Goal: Task Accomplishment & Management: Use online tool/utility

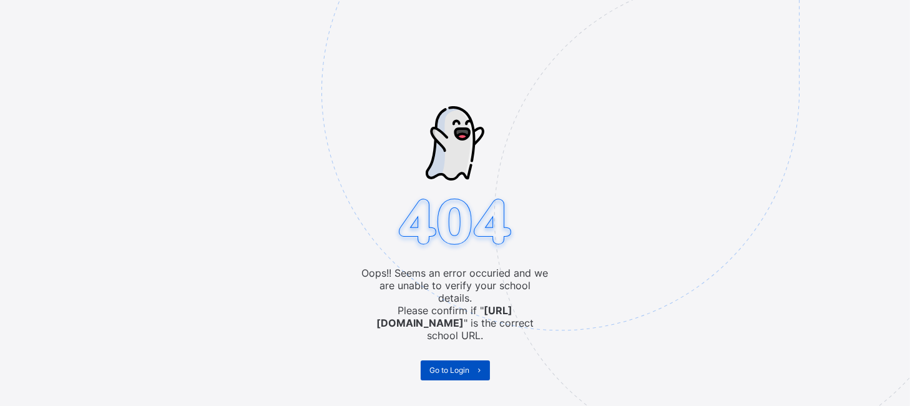
click at [466, 365] on span "Go to Login" at bounding box center [450, 369] width 40 height 9
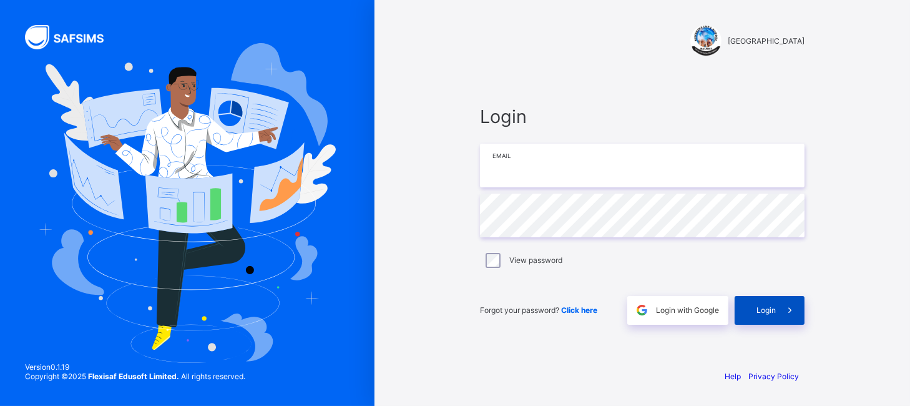
type input "**********"
click at [772, 310] on span "Login" at bounding box center [766, 309] width 19 height 9
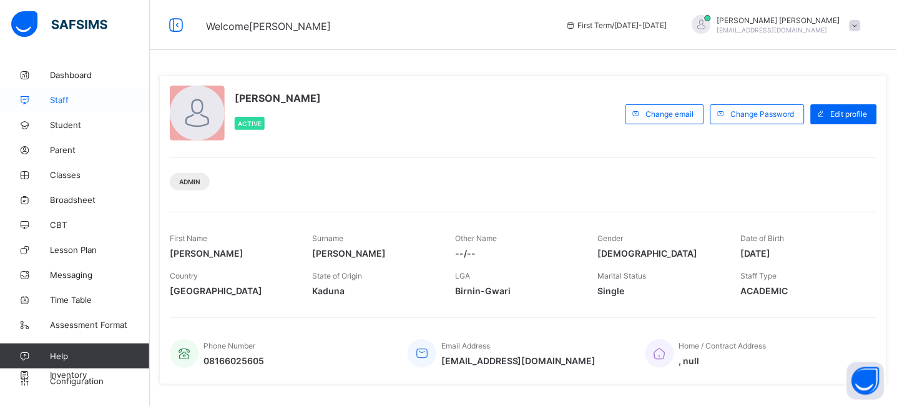
click at [65, 103] on span "Staff" at bounding box center [100, 100] width 100 height 10
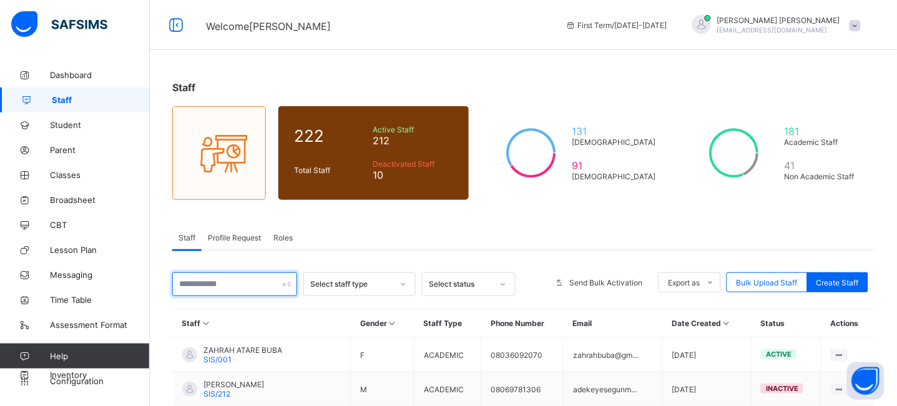
click at [223, 289] on input "text" at bounding box center [234, 284] width 125 height 24
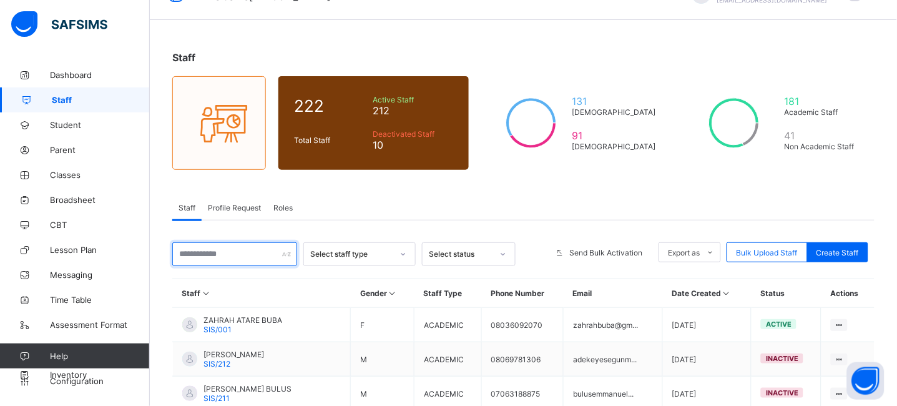
scroll to position [21, 0]
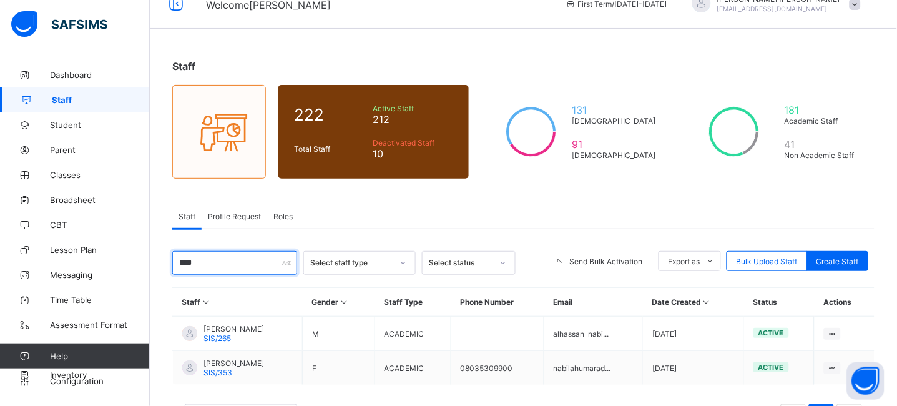
type input "******"
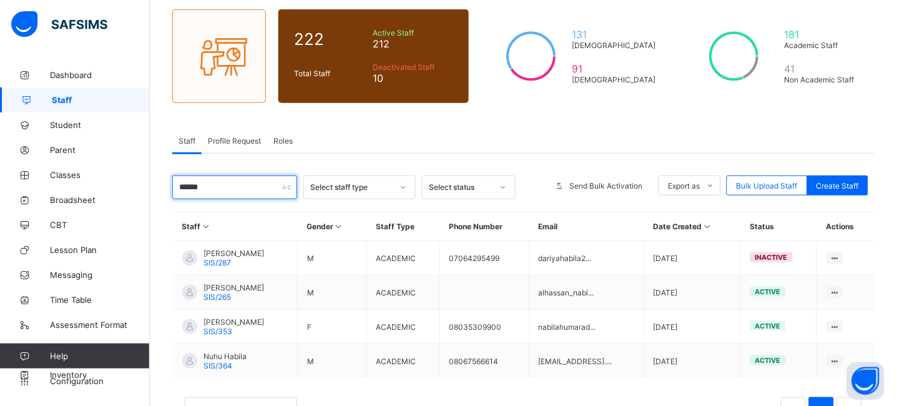
scroll to position [144, 0]
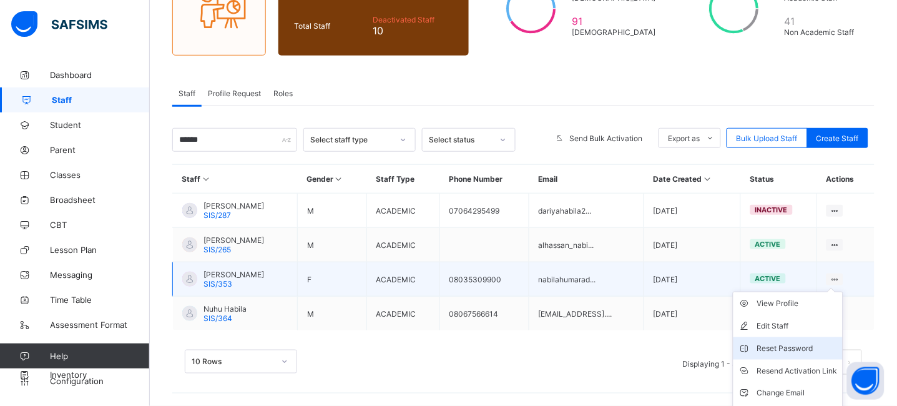
click at [796, 351] on div "Reset Password" at bounding box center [797, 348] width 81 height 12
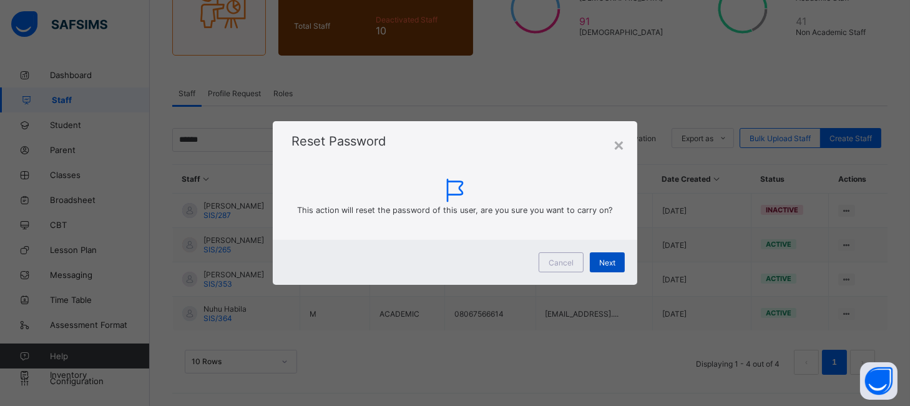
click at [604, 260] on span "Next" at bounding box center [607, 262] width 16 height 9
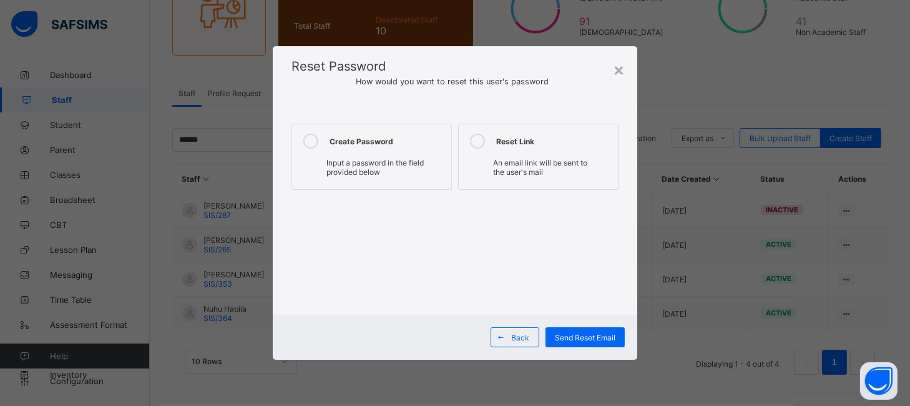
click at [403, 170] on div "Input a password in the field provided below" at bounding box center [371, 169] width 147 height 22
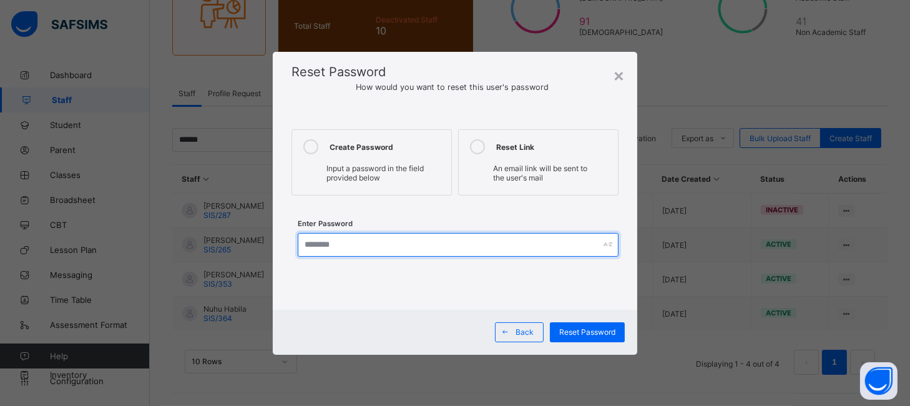
click at [437, 242] on input "text" at bounding box center [458, 245] width 320 height 24
type input "*********"
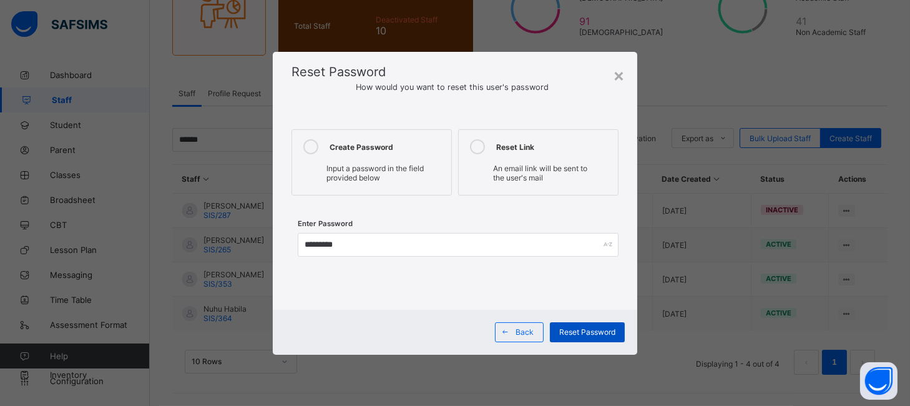
click at [594, 333] on span "Reset Password" at bounding box center [587, 331] width 56 height 9
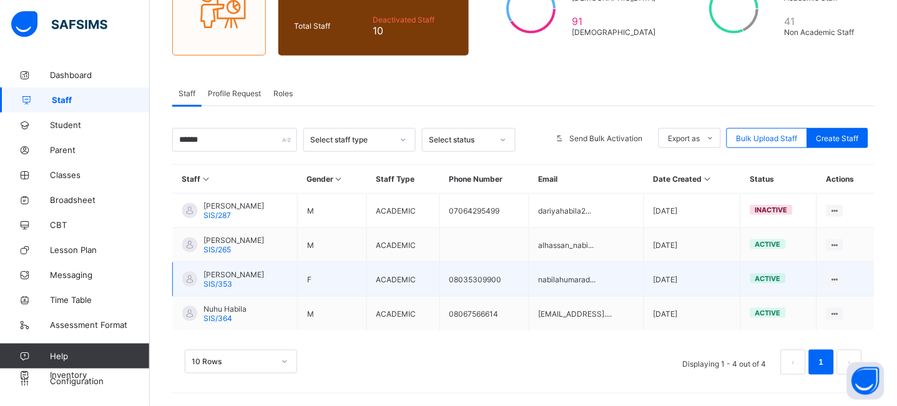
click at [264, 280] on div "[PERSON_NAME]/353" at bounding box center [234, 279] width 61 height 19
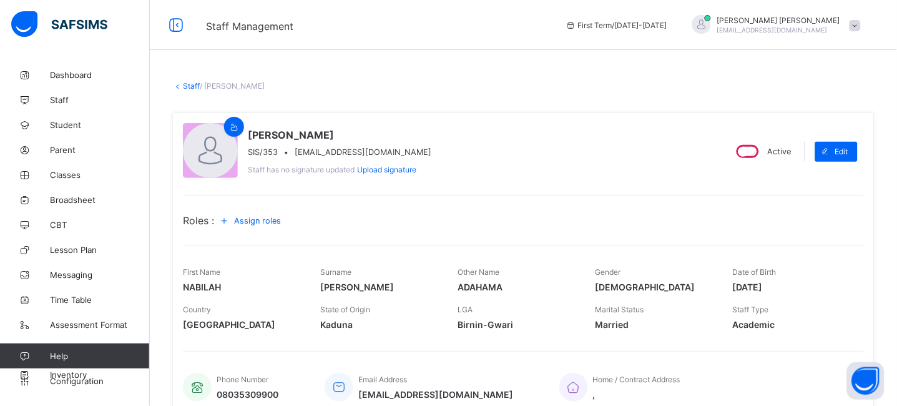
click at [187, 86] on link "Staff" at bounding box center [191, 85] width 17 height 9
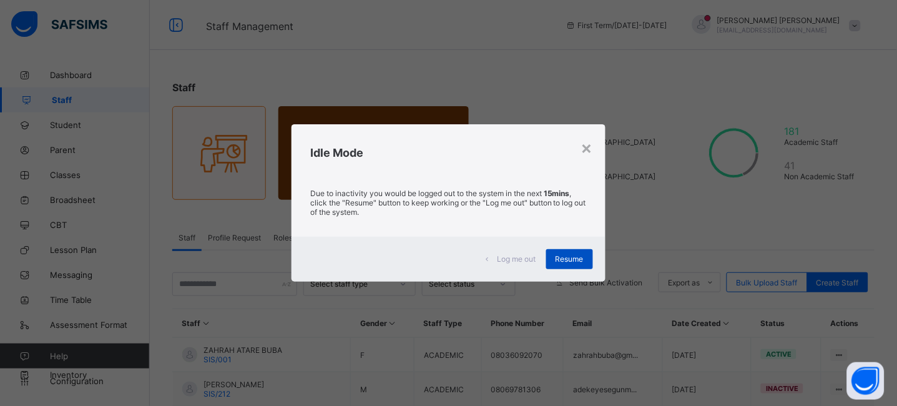
click at [574, 250] on div "Resume" at bounding box center [569, 259] width 47 height 20
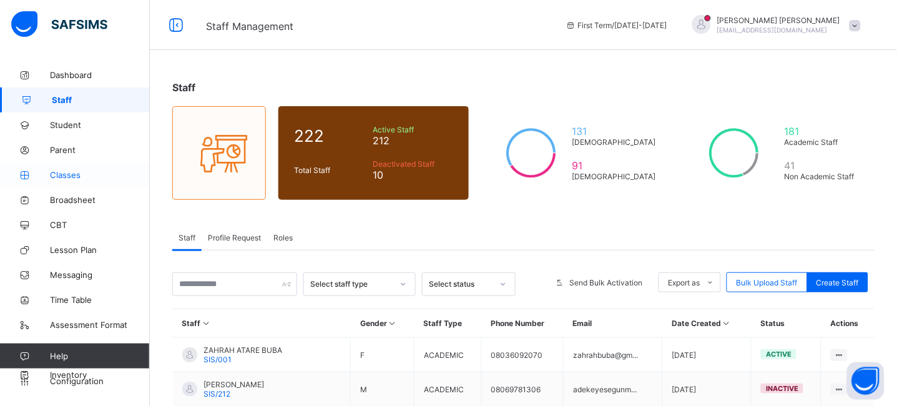
click at [62, 174] on span "Classes" at bounding box center [100, 175] width 100 height 10
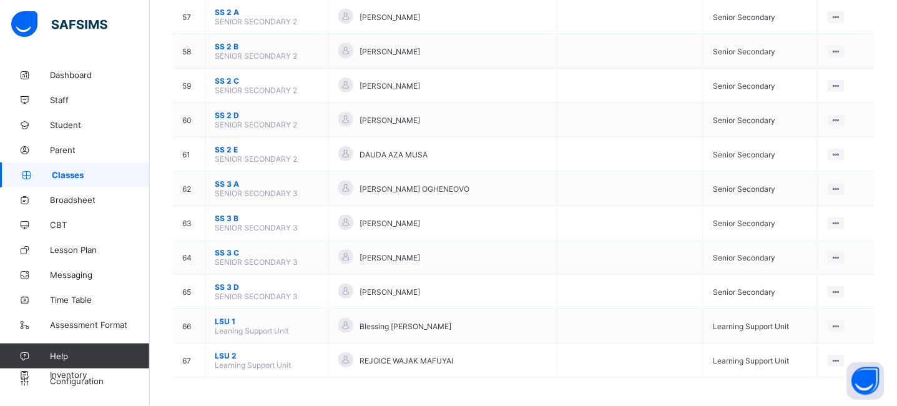
scroll to position [2063, 0]
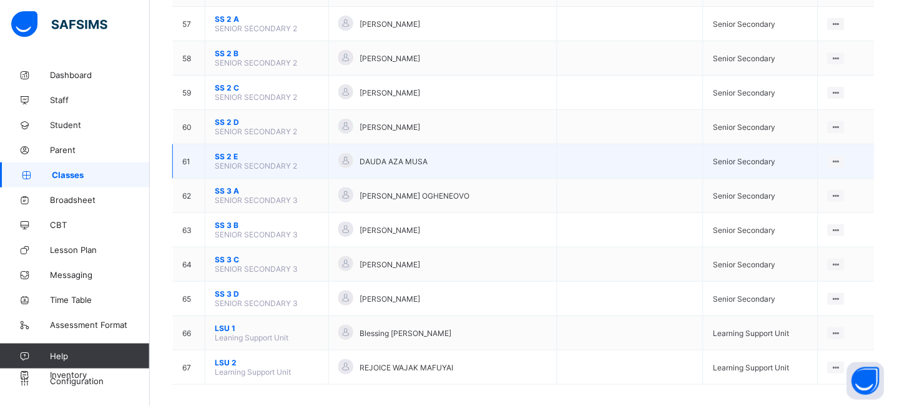
click at [226, 156] on span "SS 2 E" at bounding box center [267, 156] width 104 height 9
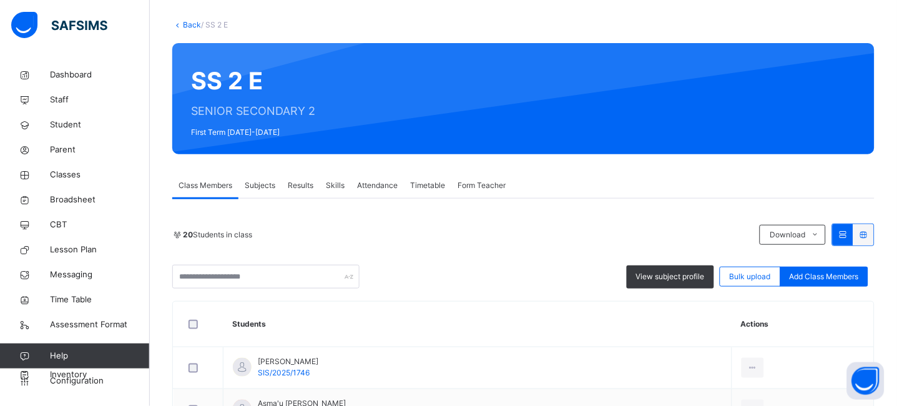
scroll to position [64, 0]
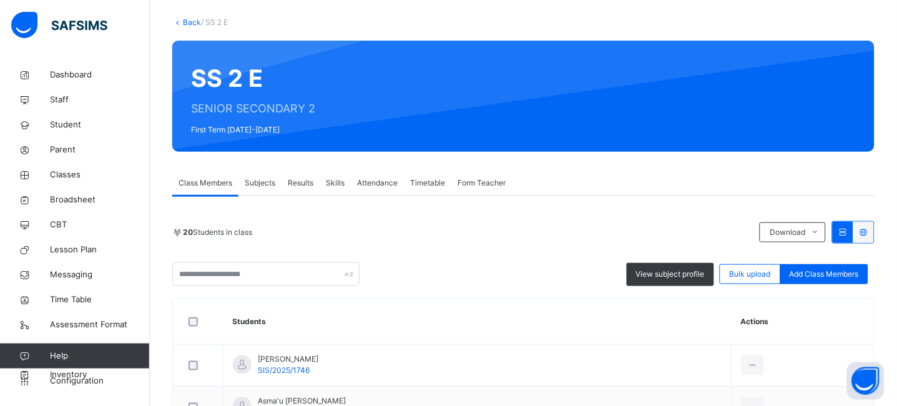
click at [260, 190] on div "Subjects" at bounding box center [260, 182] width 43 height 25
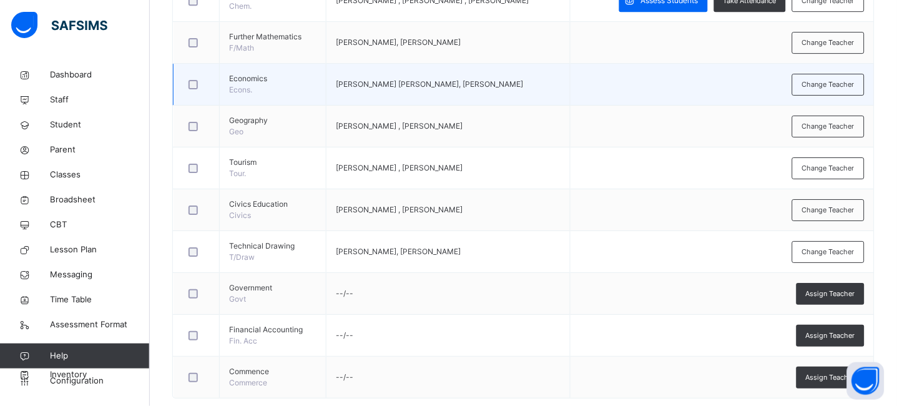
scroll to position [880, 0]
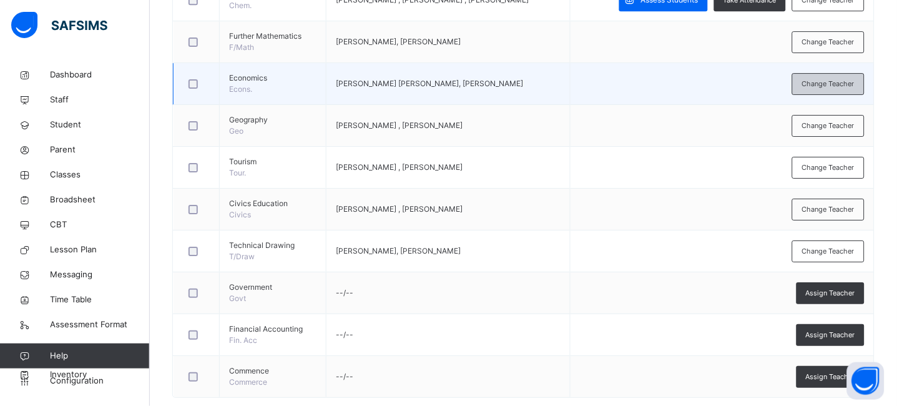
click at [826, 81] on span "Change Teacher" at bounding box center [828, 84] width 52 height 11
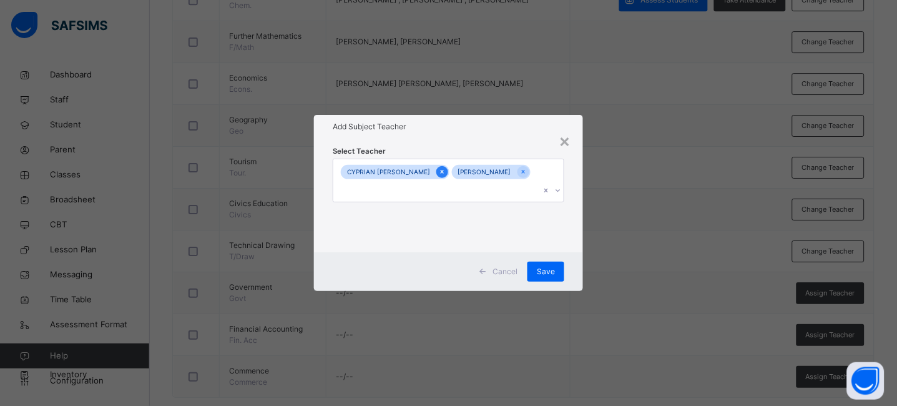
click at [439, 176] on icon at bounding box center [442, 171] width 7 height 9
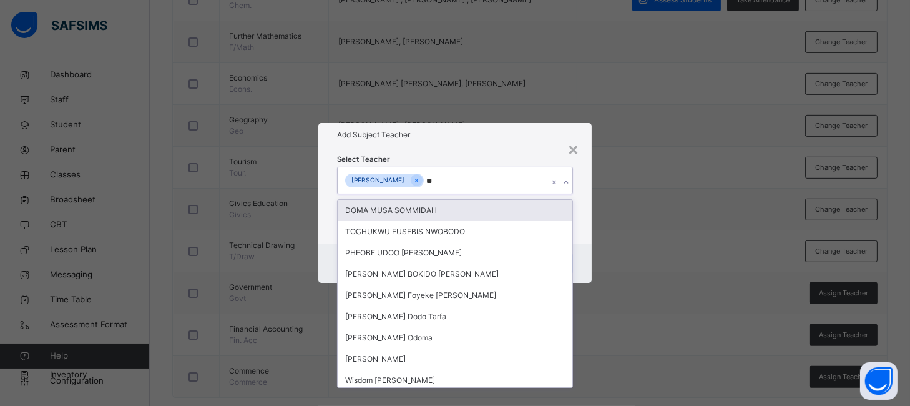
type input "***"
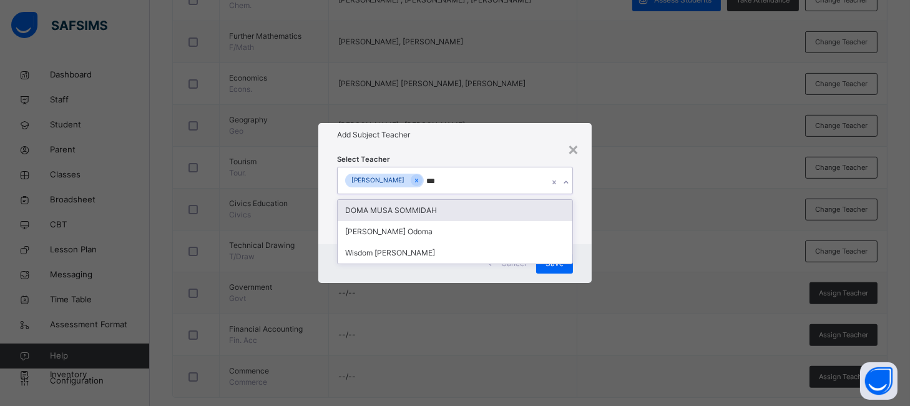
click at [396, 209] on div "DOMA MUSA SOMMIDAH" at bounding box center [455, 210] width 234 height 21
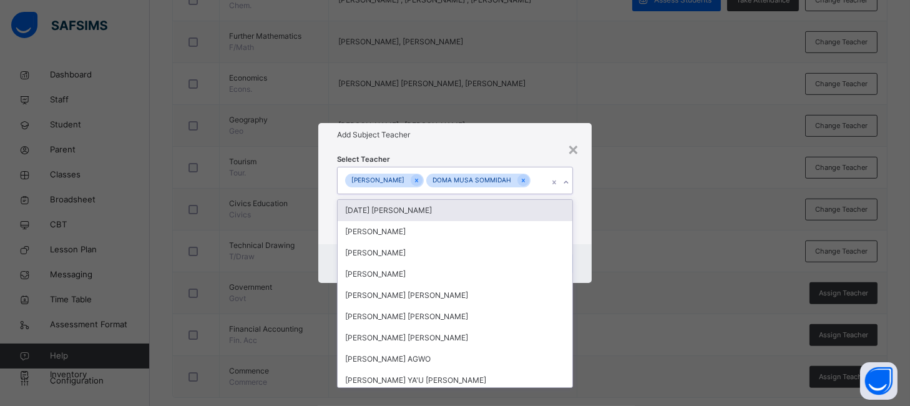
click at [496, 155] on div "Select Teacher option DOMA MUSA SOMMIDAH, selected. option [DATE] [PERSON_NAME]…" at bounding box center [454, 195] width 235 height 85
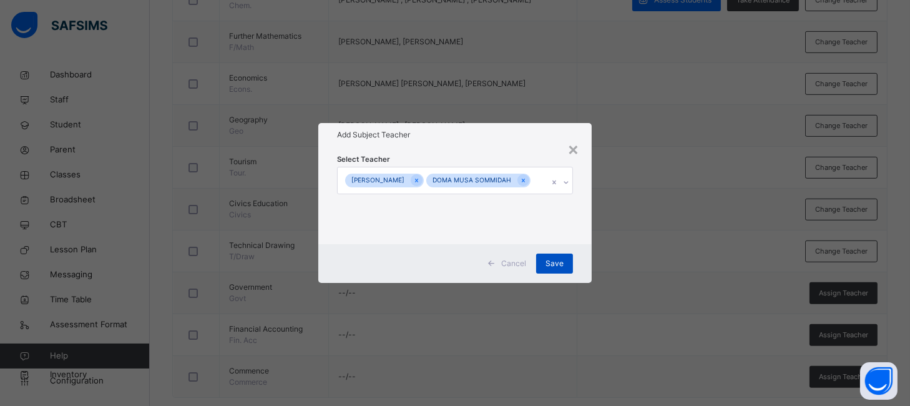
click at [552, 273] on div "Save" at bounding box center [554, 263] width 37 height 20
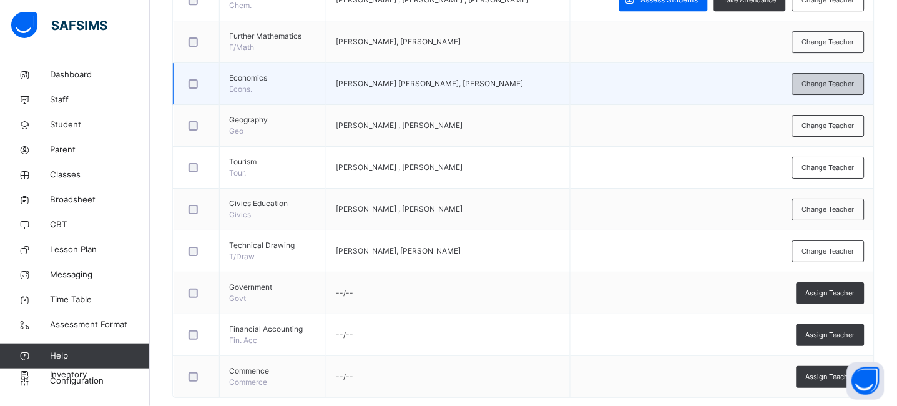
click at [825, 84] on span "Change Teacher" at bounding box center [828, 84] width 52 height 11
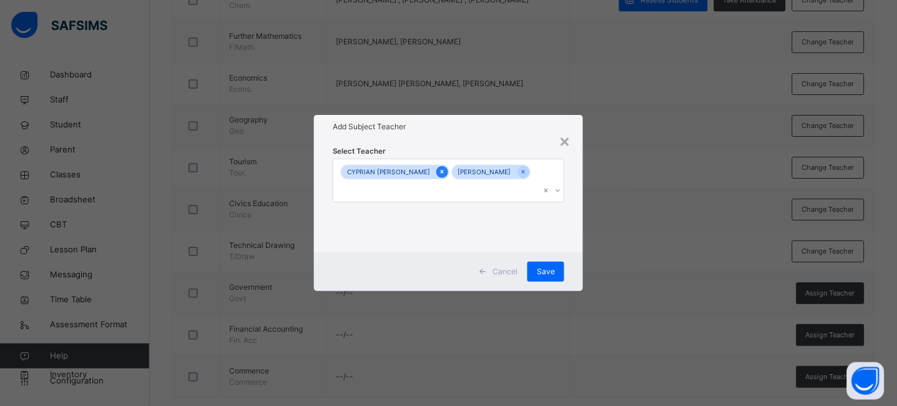
click at [439, 176] on icon at bounding box center [442, 171] width 7 height 9
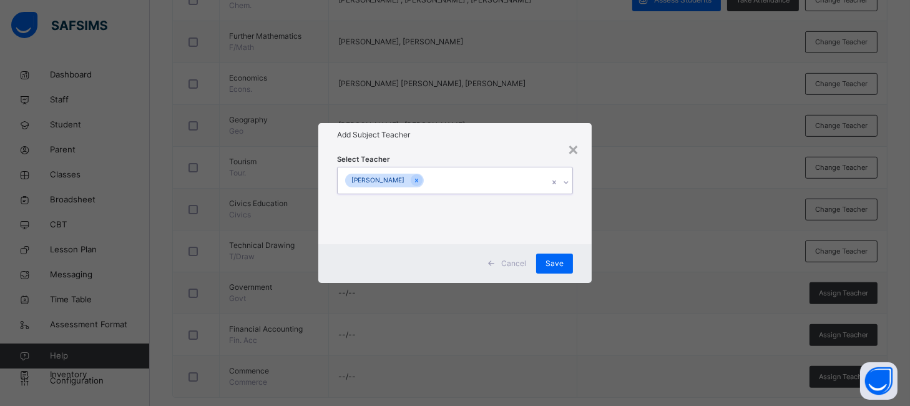
click at [478, 181] on div "[PERSON_NAME]" at bounding box center [443, 180] width 210 height 26
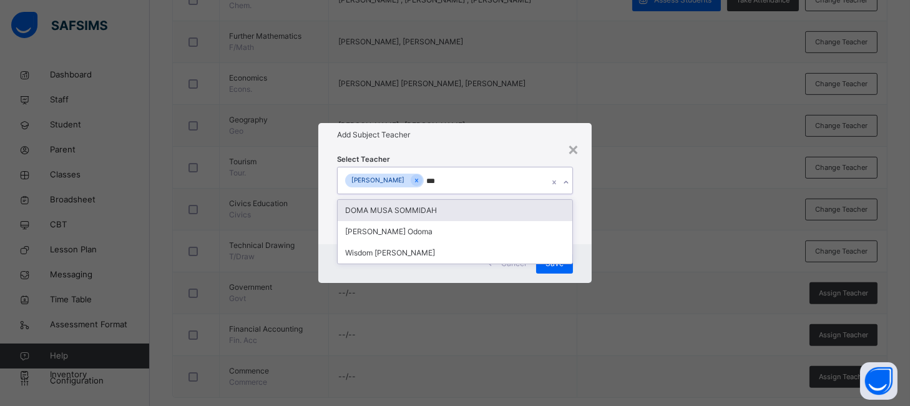
type input "****"
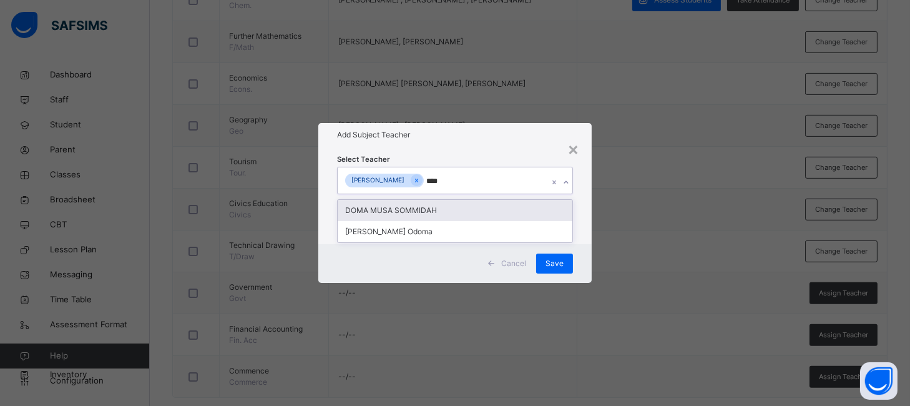
click at [441, 212] on div "DOMA MUSA SOMMIDAH" at bounding box center [455, 210] width 234 height 21
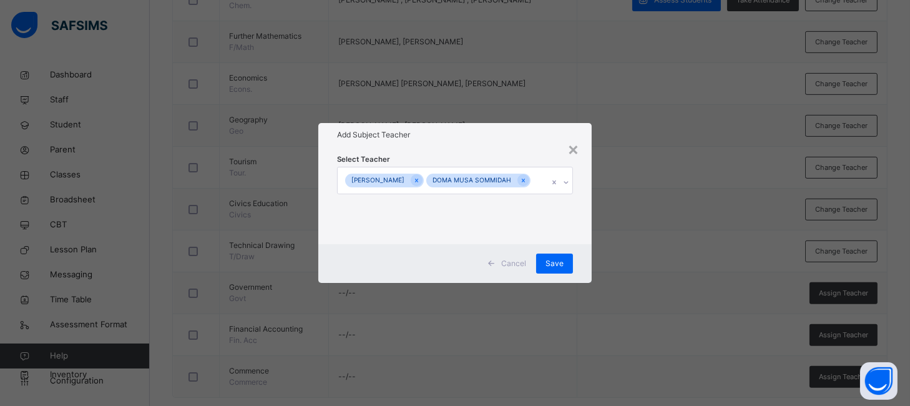
click at [491, 135] on div "Add Subject Teacher" at bounding box center [454, 135] width 273 height 24
click at [553, 269] on span "Save" at bounding box center [555, 263] width 18 height 11
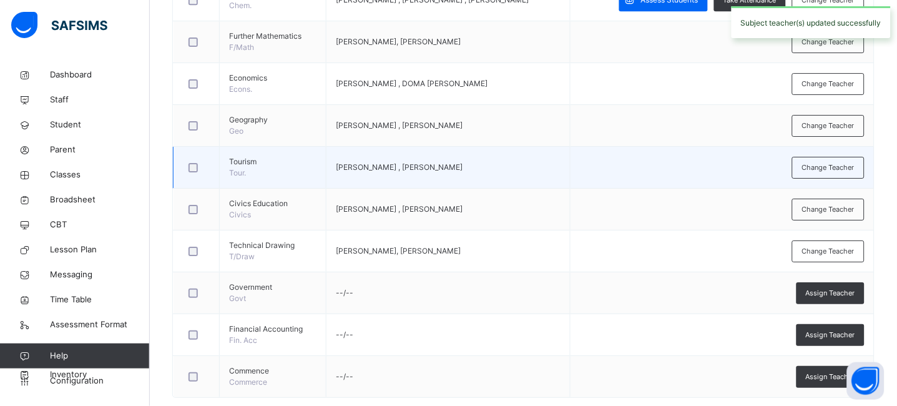
scroll to position [0, 0]
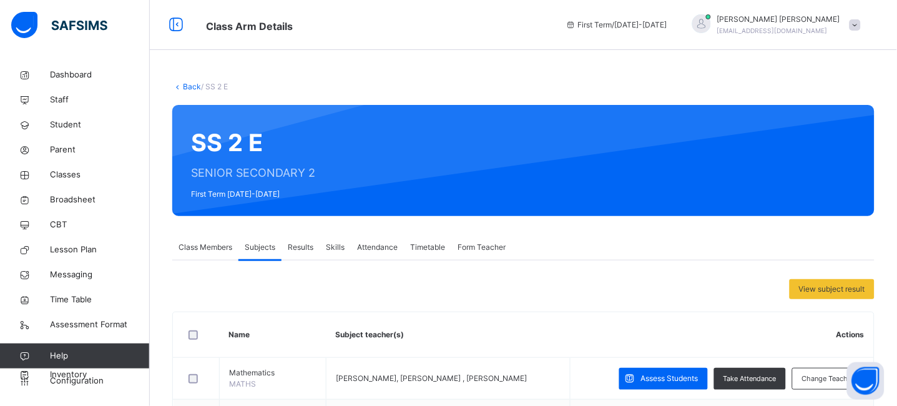
click at [187, 82] on link "Back" at bounding box center [192, 86] width 18 height 9
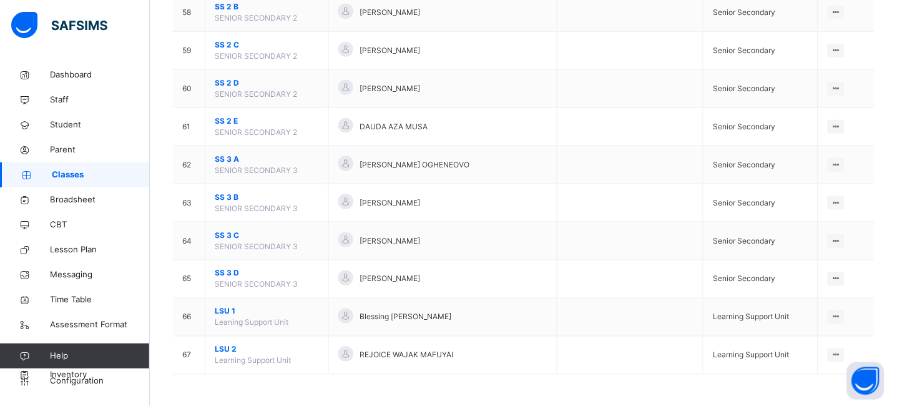
scroll to position [2328, 0]
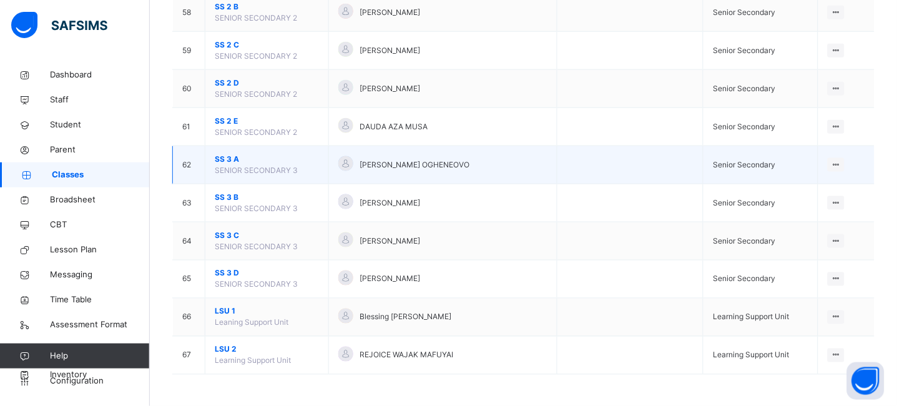
click at [223, 156] on span "SS 3 A" at bounding box center [267, 159] width 104 height 11
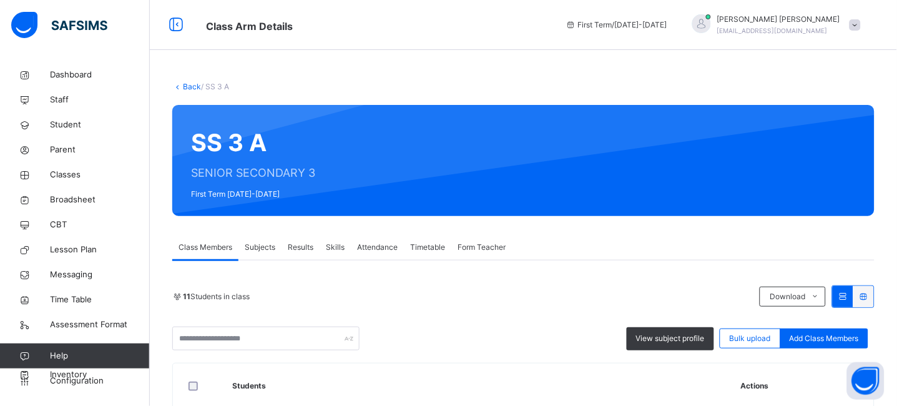
click at [252, 250] on span "Subjects" at bounding box center [260, 247] width 31 height 11
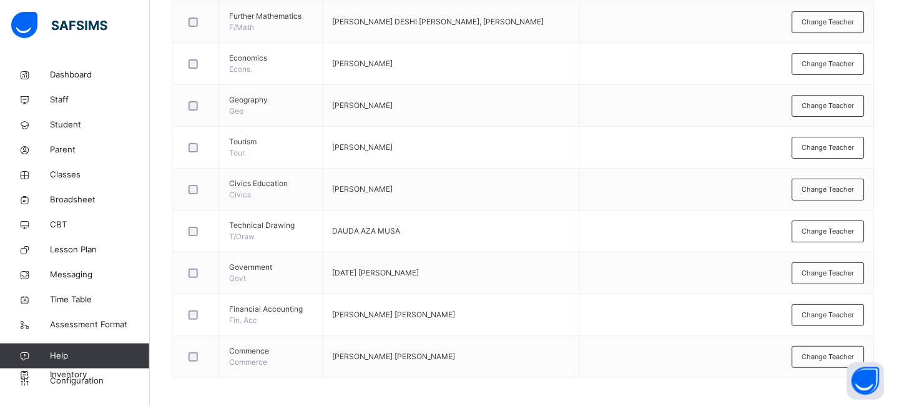
scroll to position [904, 0]
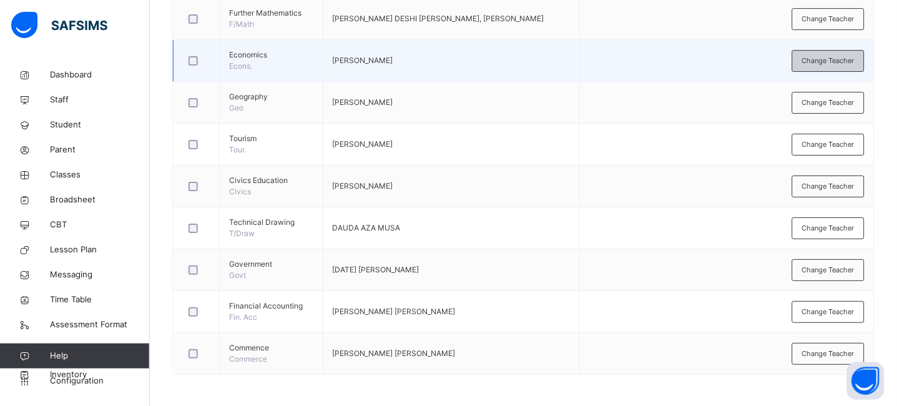
click at [844, 62] on span "Change Teacher" at bounding box center [828, 61] width 52 height 11
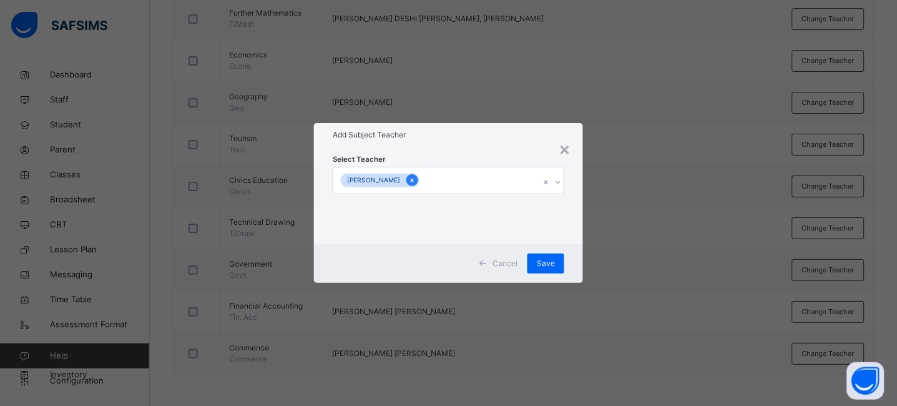
click at [411, 181] on icon at bounding box center [412, 181] width 3 height 4
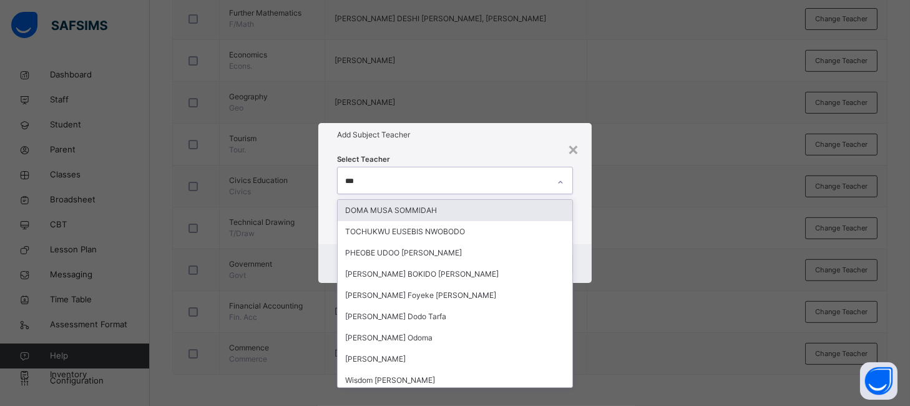
type input "****"
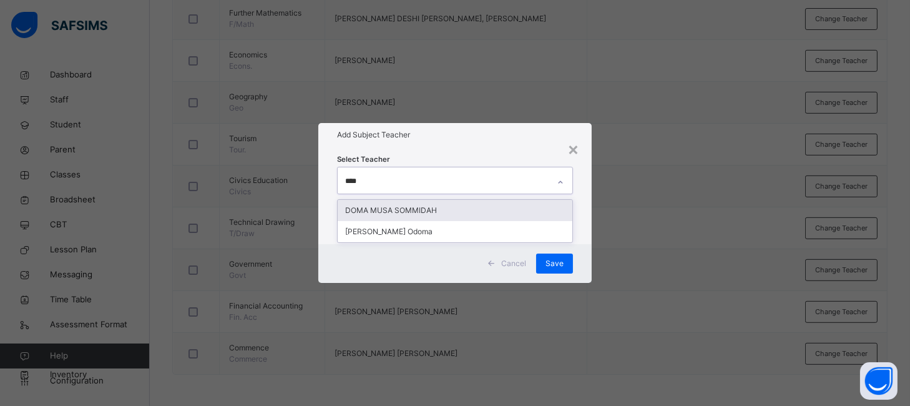
click at [425, 208] on div "DOMA MUSA SOMMIDAH" at bounding box center [455, 210] width 234 height 21
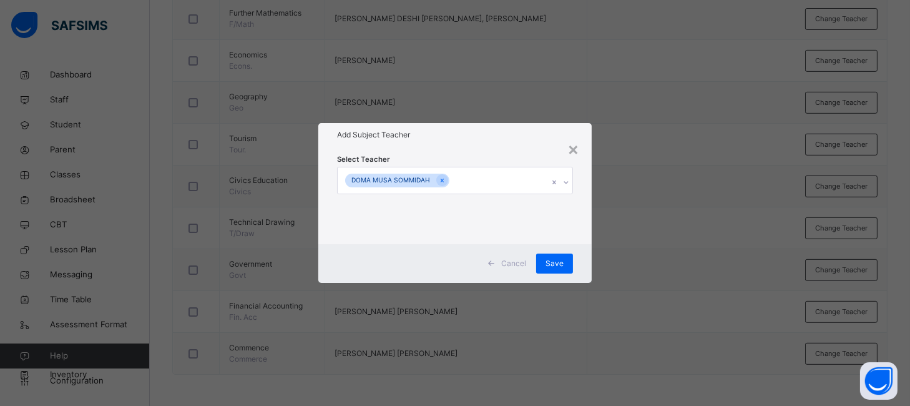
click at [453, 148] on div "Select Teacher DOMA MUSA SOMMIDAH" at bounding box center [454, 195] width 273 height 97
click at [554, 264] on span "Save" at bounding box center [555, 263] width 18 height 11
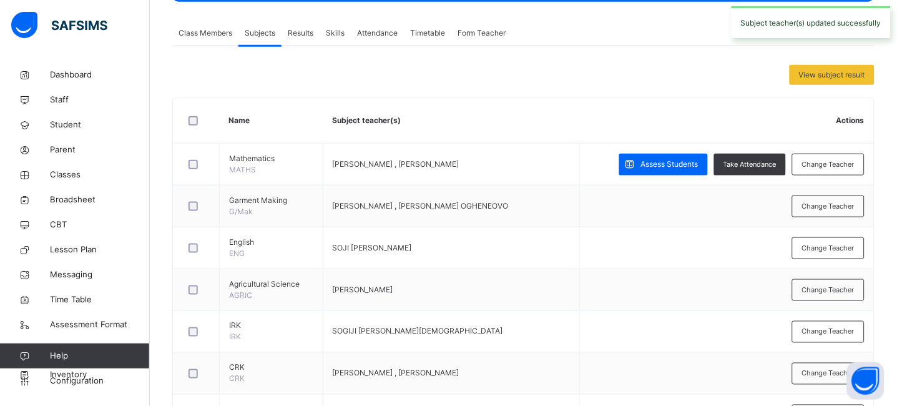
scroll to position [0, 0]
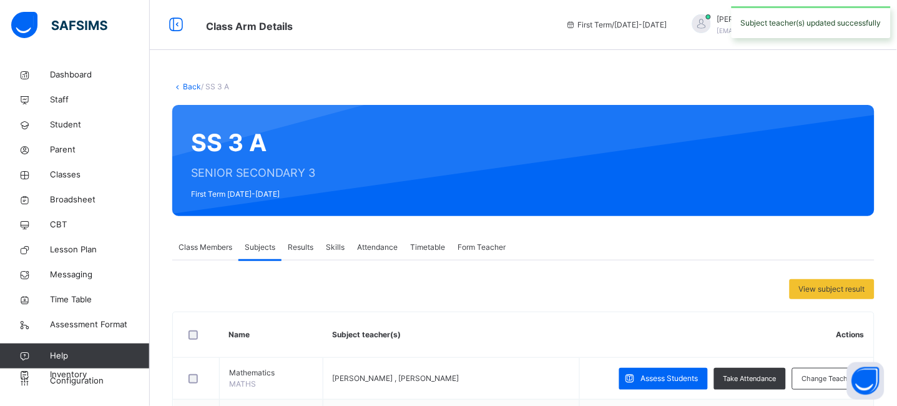
click at [190, 86] on link "Back" at bounding box center [192, 86] width 18 height 9
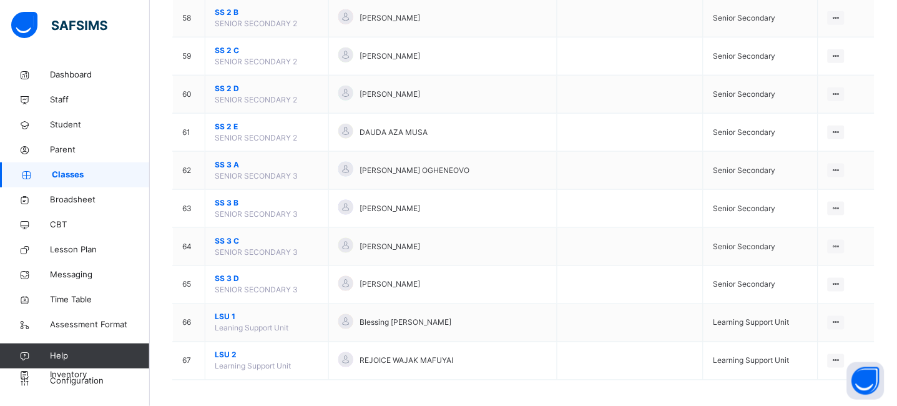
scroll to position [2328, 0]
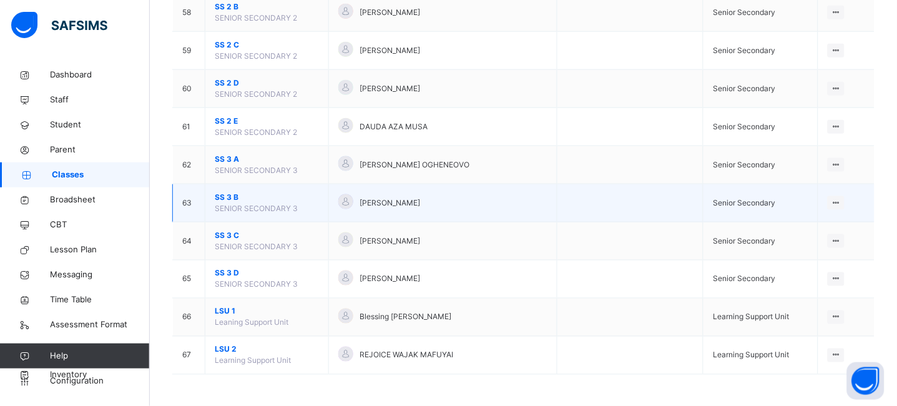
click at [227, 197] on span "SS 3 B" at bounding box center [267, 197] width 104 height 11
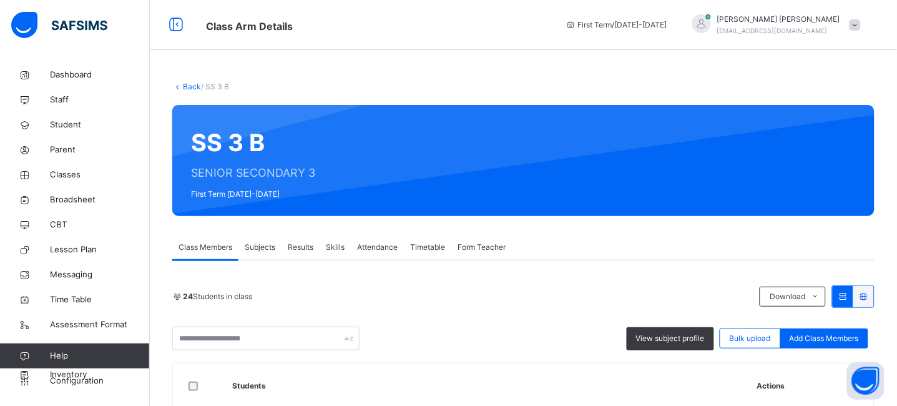
click at [260, 253] on div "Subjects" at bounding box center [260, 247] width 43 height 25
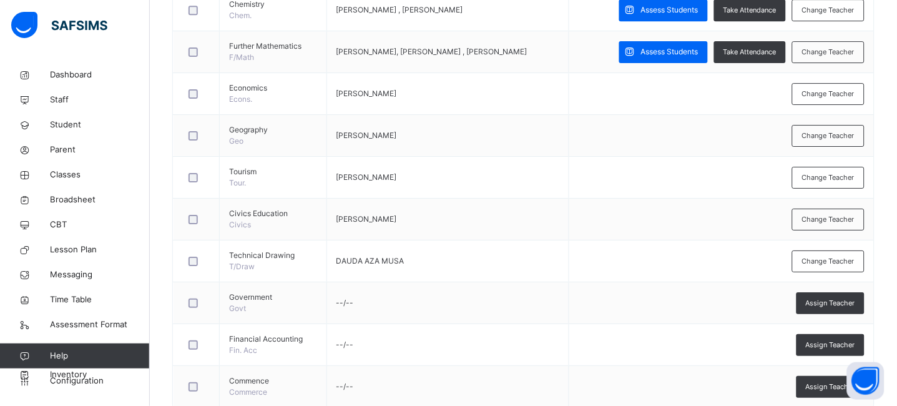
scroll to position [893, 0]
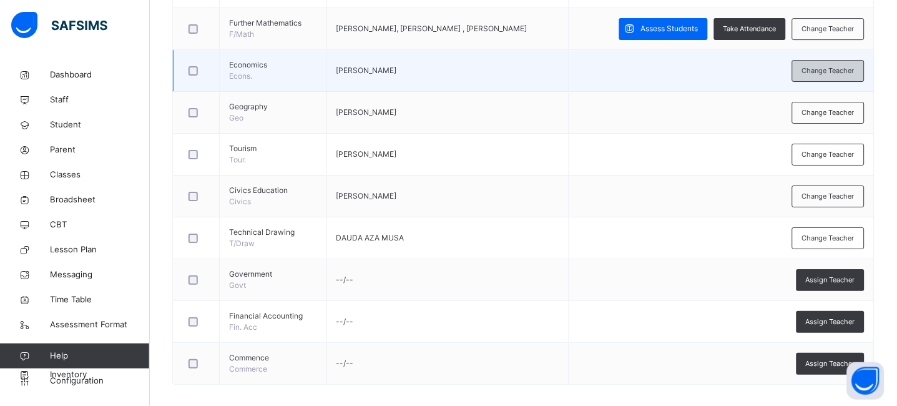
click at [826, 74] on span "Change Teacher" at bounding box center [828, 71] width 52 height 11
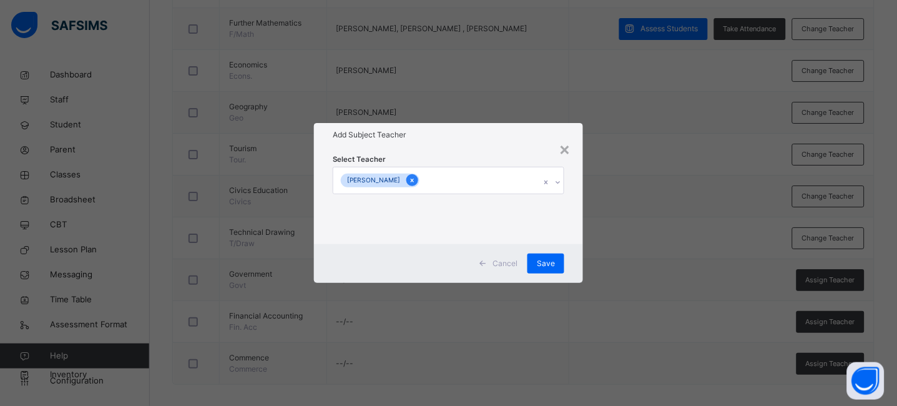
click at [410, 180] on icon at bounding box center [412, 180] width 7 height 9
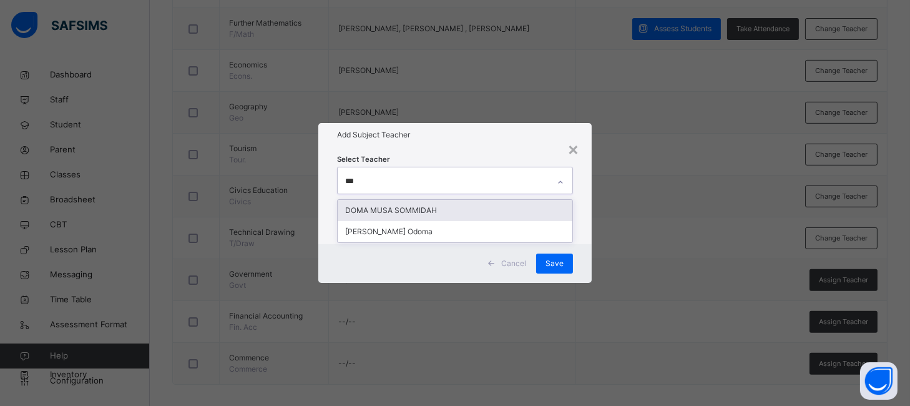
type input "****"
click at [403, 214] on div "DOMA MUSA SOMMIDAH" at bounding box center [455, 210] width 234 height 21
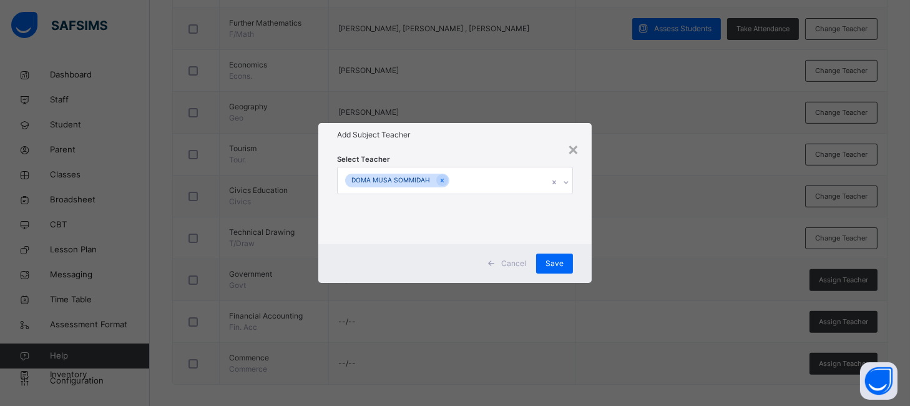
click at [494, 135] on h1 "Add Subject Teacher" at bounding box center [454, 134] width 235 height 11
click at [554, 264] on span "Save" at bounding box center [555, 263] width 18 height 11
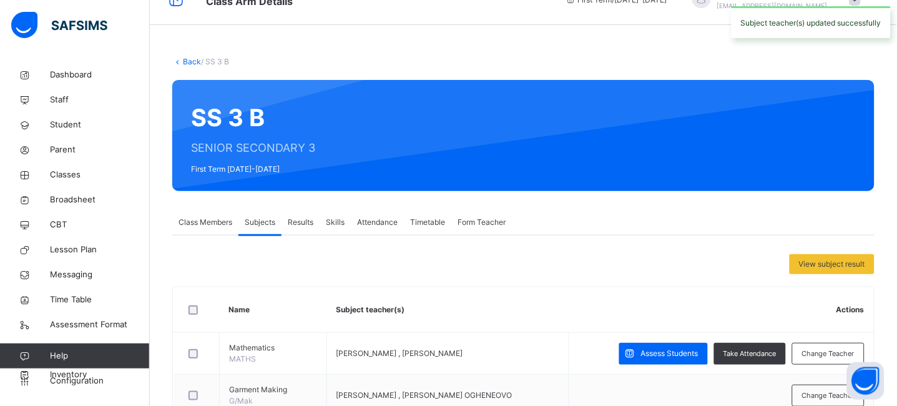
scroll to position [0, 0]
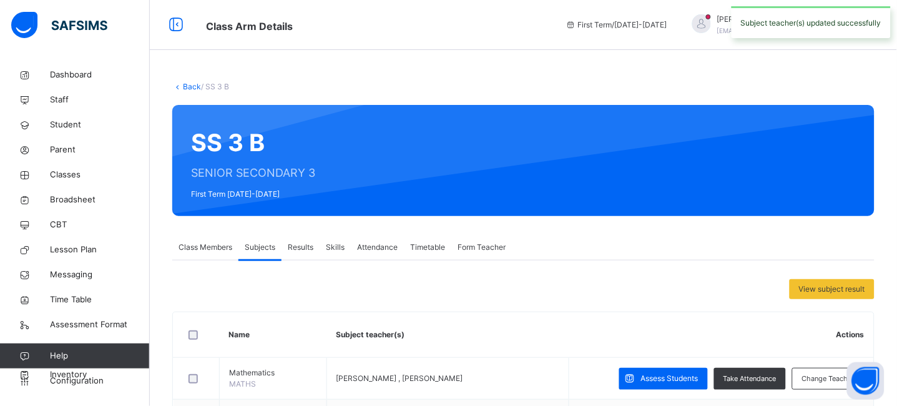
click at [190, 87] on link "Back" at bounding box center [192, 86] width 18 height 9
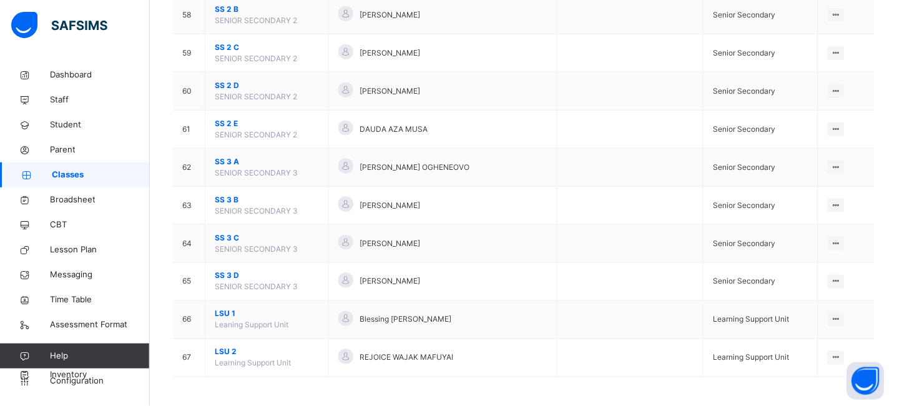
scroll to position [2328, 0]
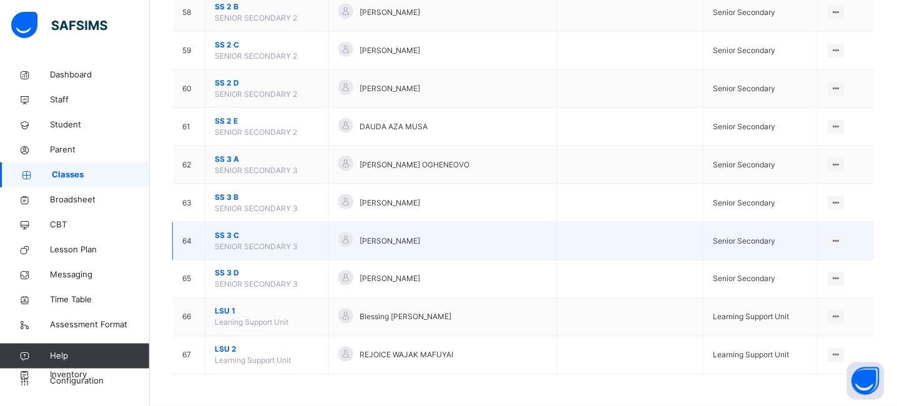
click at [224, 233] on span "SS 3 C" at bounding box center [267, 235] width 104 height 11
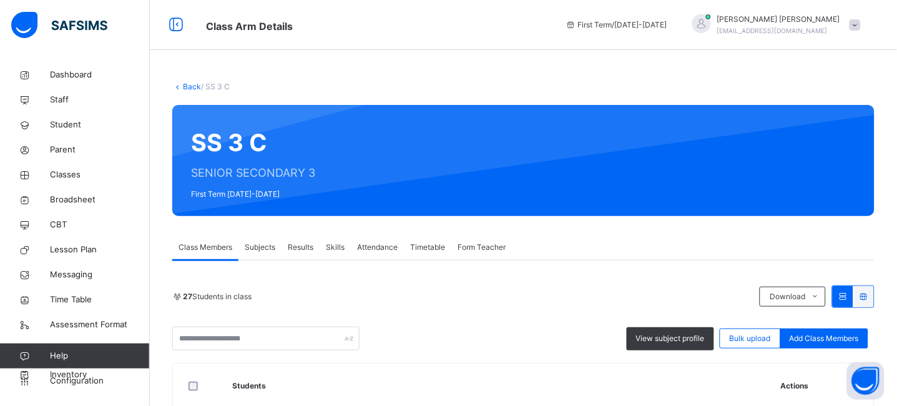
click at [252, 244] on span "Subjects" at bounding box center [260, 247] width 31 height 11
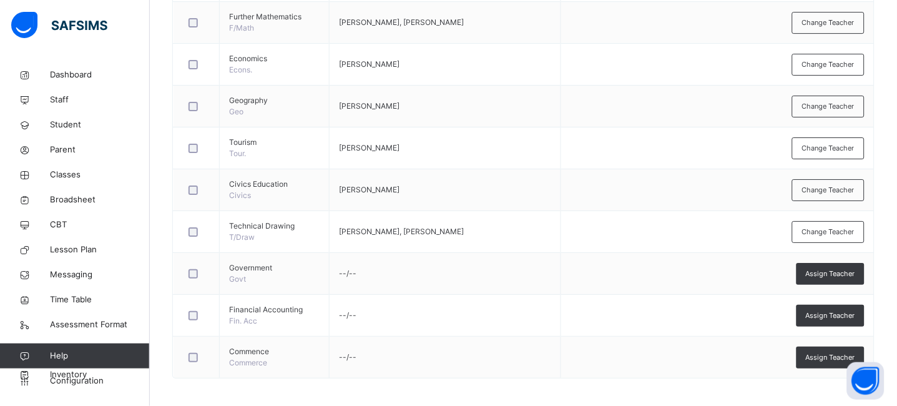
scroll to position [904, 0]
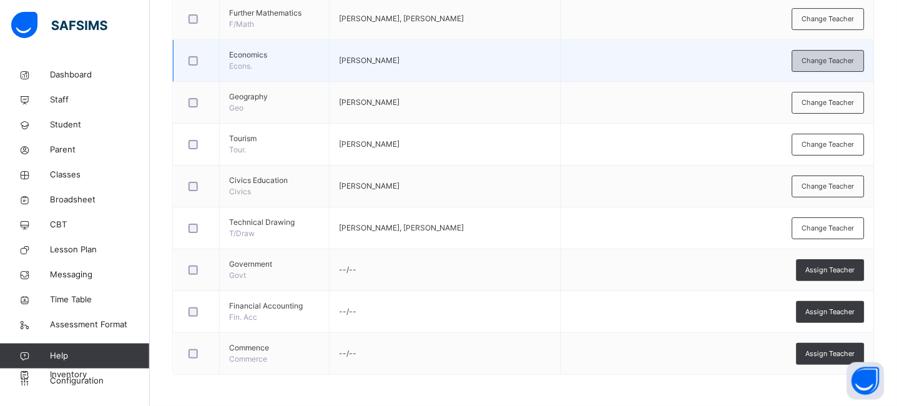
click at [821, 62] on span "Change Teacher" at bounding box center [828, 61] width 52 height 11
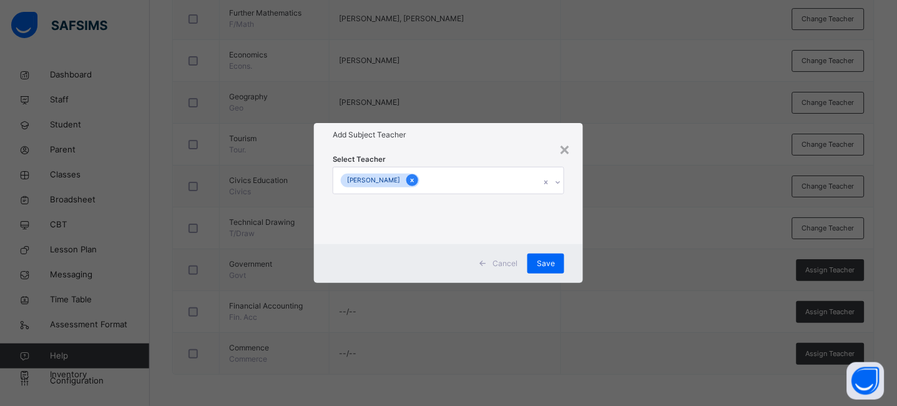
click at [409, 183] on icon at bounding box center [412, 180] width 7 height 9
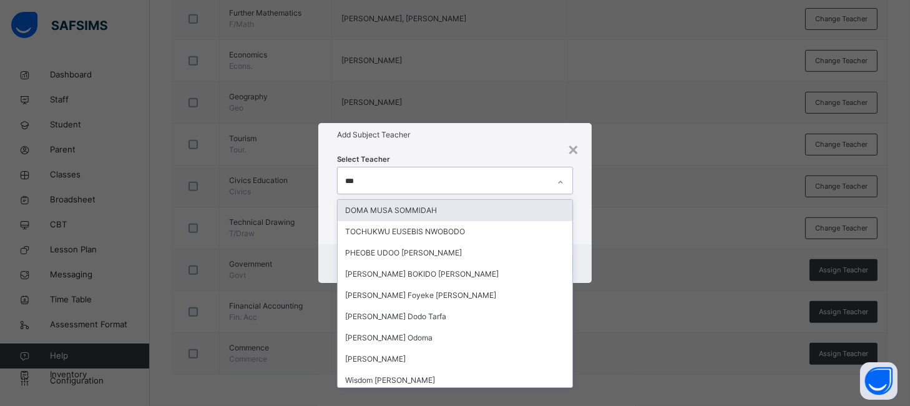
type input "****"
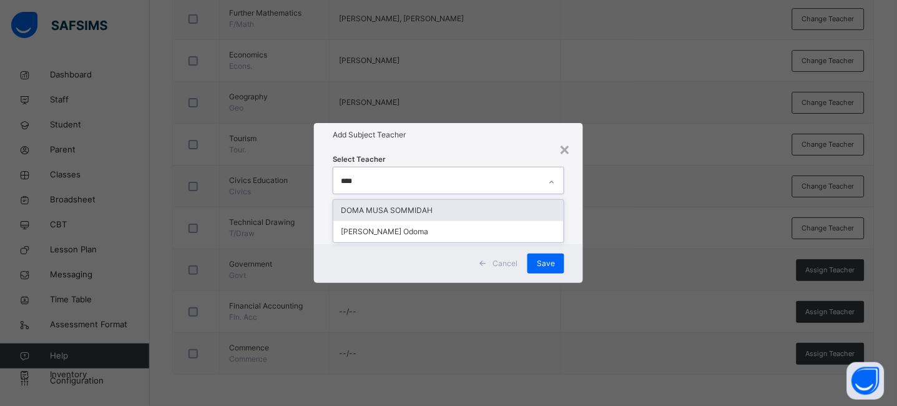
click at [391, 212] on div "DOMA MUSA SOMMIDAH" at bounding box center [448, 210] width 230 height 21
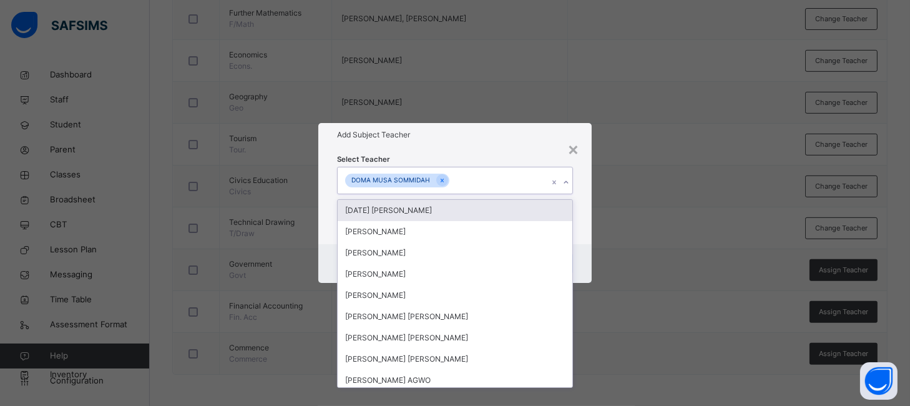
click at [465, 149] on div "Select Teacher option DOMA MUSA SOMMIDAH, selected. option [DATE] [PERSON_NAME]…" at bounding box center [454, 195] width 273 height 97
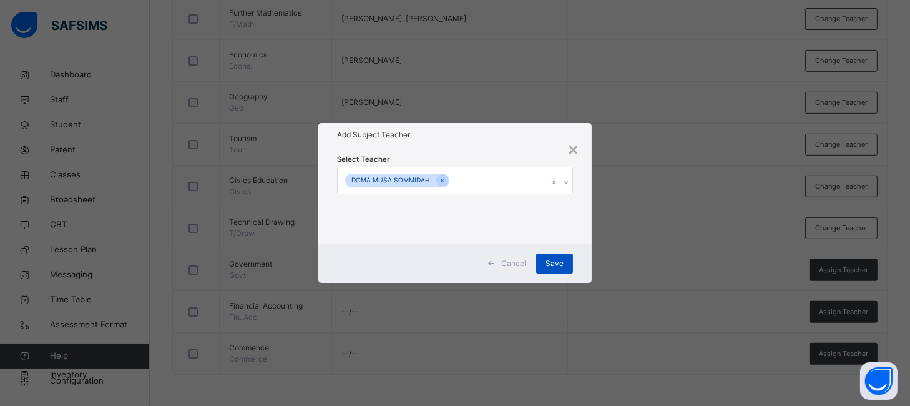
click at [555, 263] on span "Save" at bounding box center [555, 263] width 18 height 11
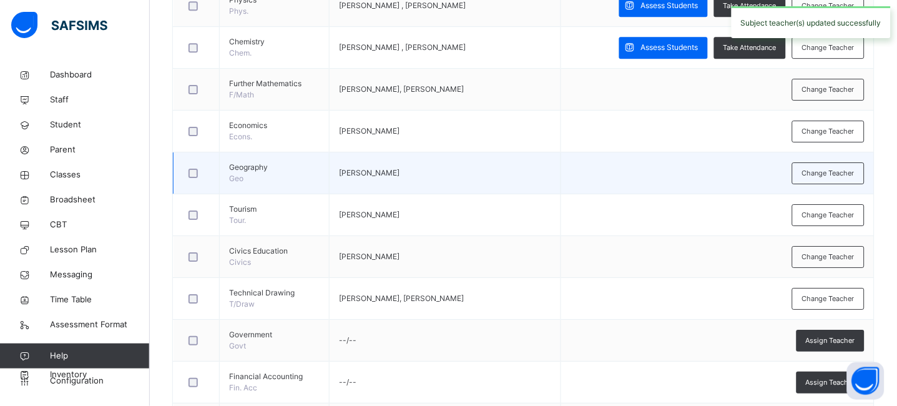
scroll to position [840, 0]
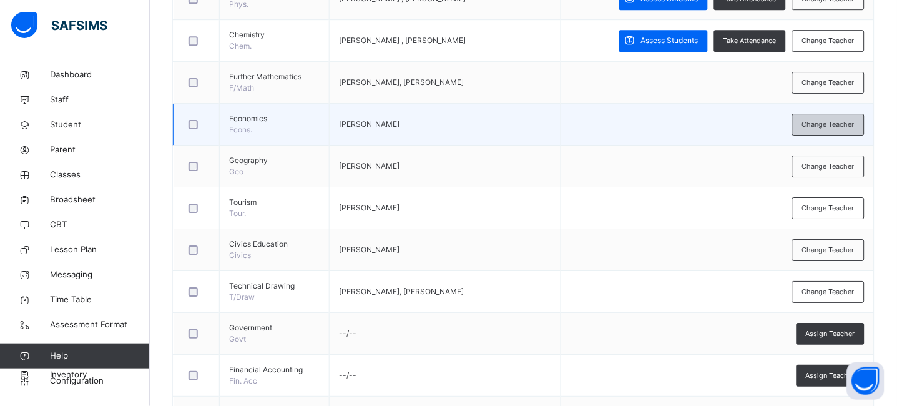
click at [835, 124] on span "Change Teacher" at bounding box center [828, 124] width 52 height 11
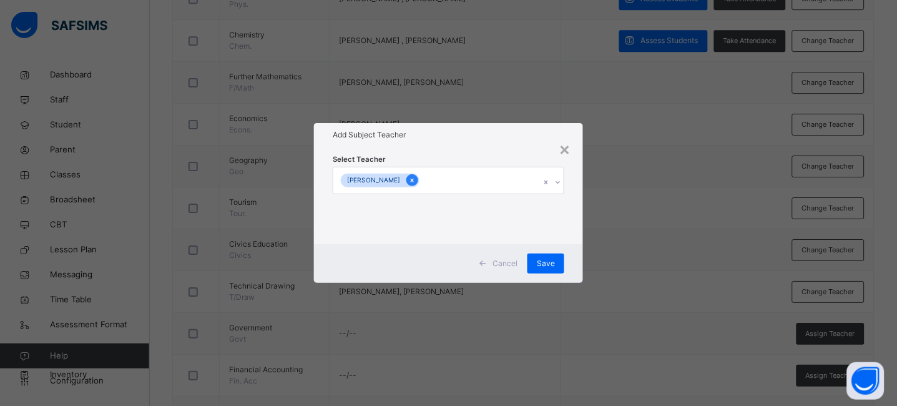
click at [410, 179] on icon at bounding box center [412, 180] width 7 height 9
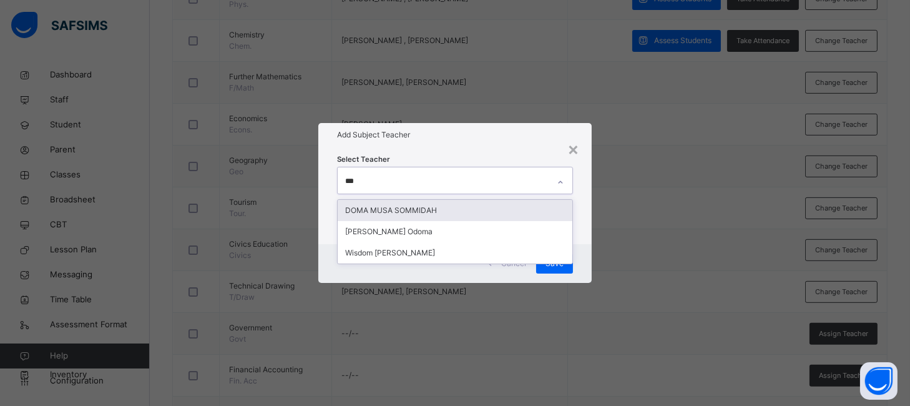
type input "****"
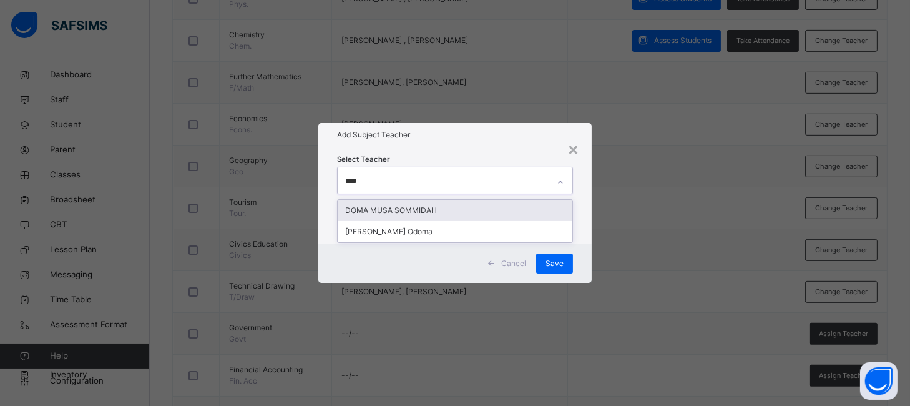
click at [410, 207] on div "DOMA MUSA SOMMIDAH" at bounding box center [455, 210] width 234 height 21
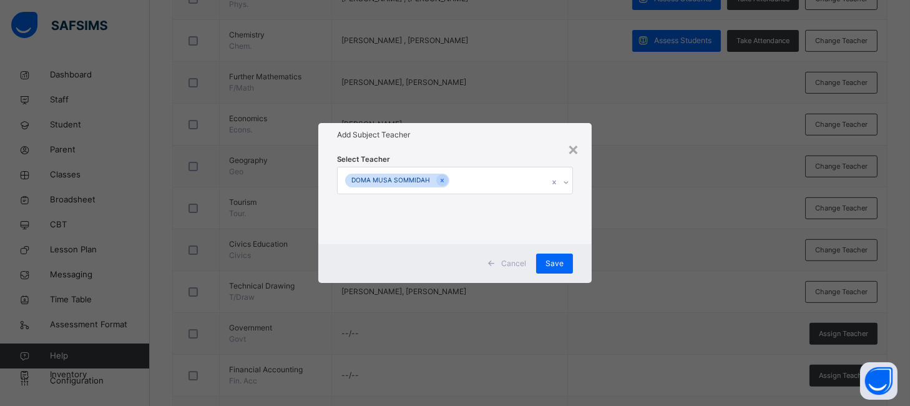
click at [467, 134] on h1 "Add Subject Teacher" at bounding box center [454, 134] width 235 height 11
click at [551, 263] on span "Save" at bounding box center [555, 263] width 18 height 11
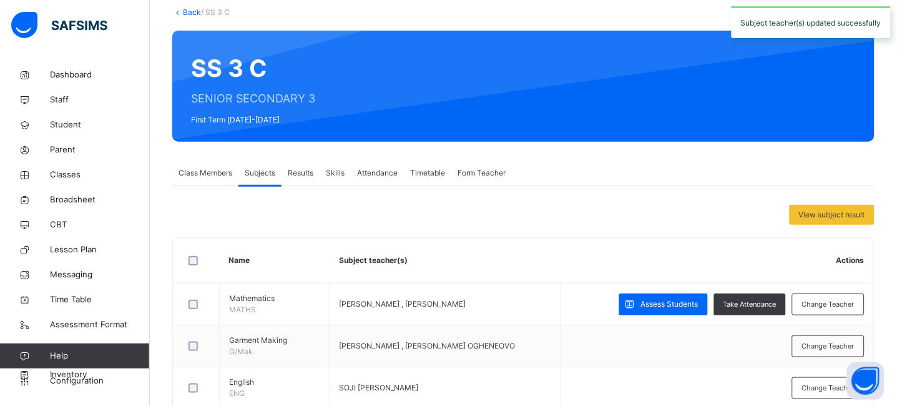
scroll to position [0, 0]
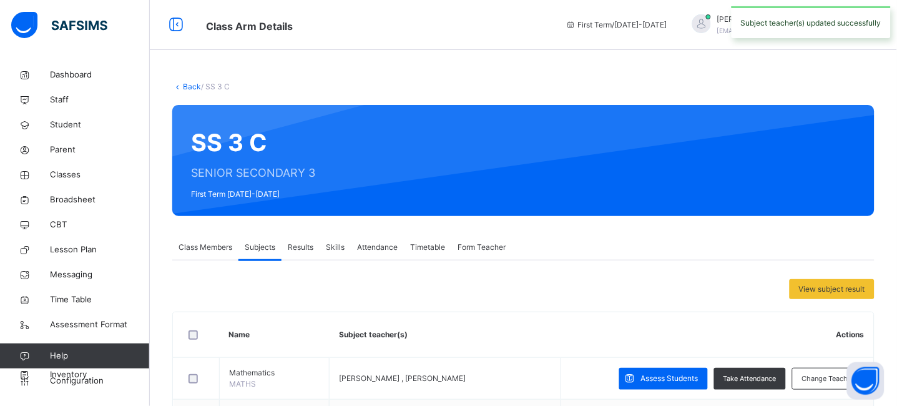
click at [184, 87] on link "Back" at bounding box center [192, 86] width 18 height 9
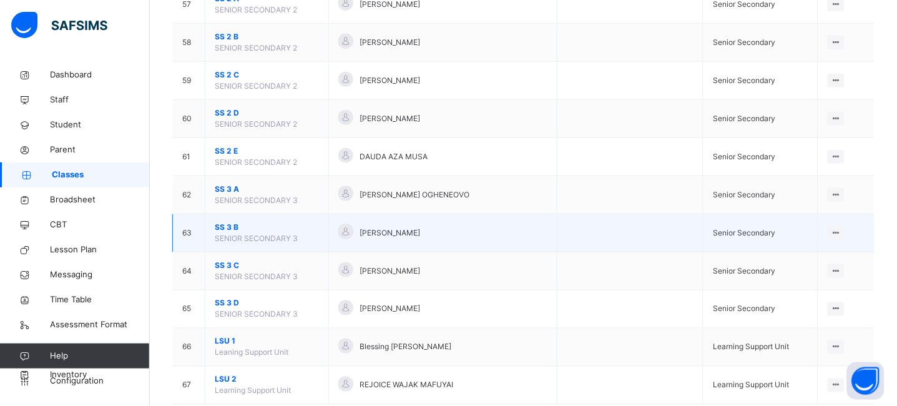
scroll to position [2328, 0]
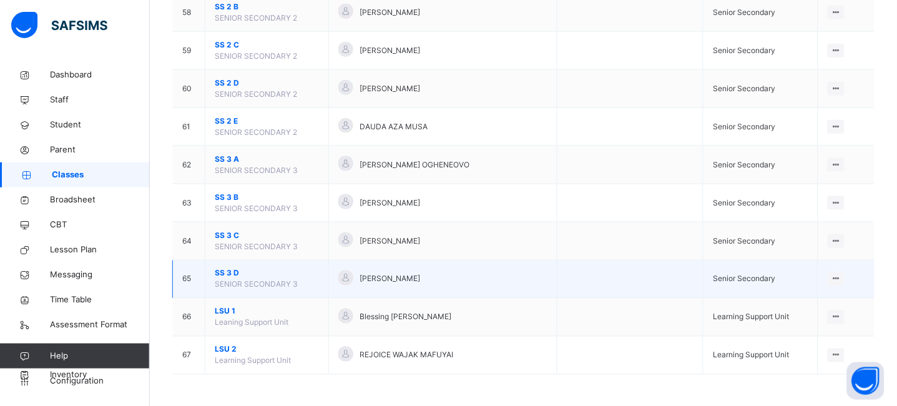
click at [230, 273] on span "SS 3 D" at bounding box center [267, 273] width 104 height 11
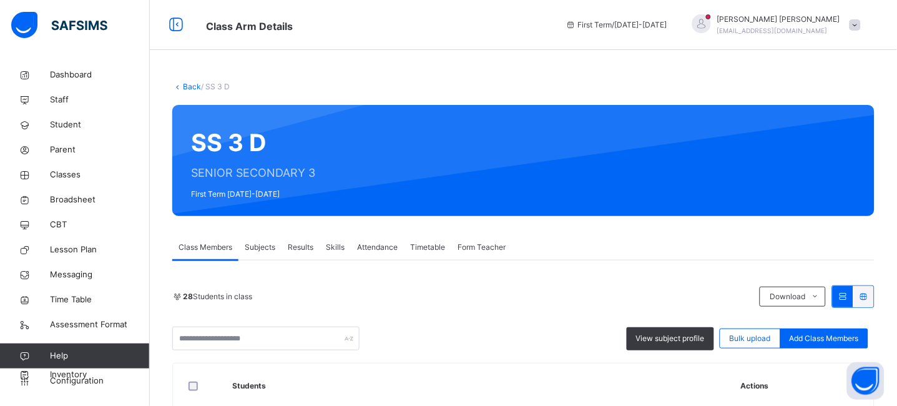
click at [263, 242] on span "Subjects" at bounding box center [260, 247] width 31 height 11
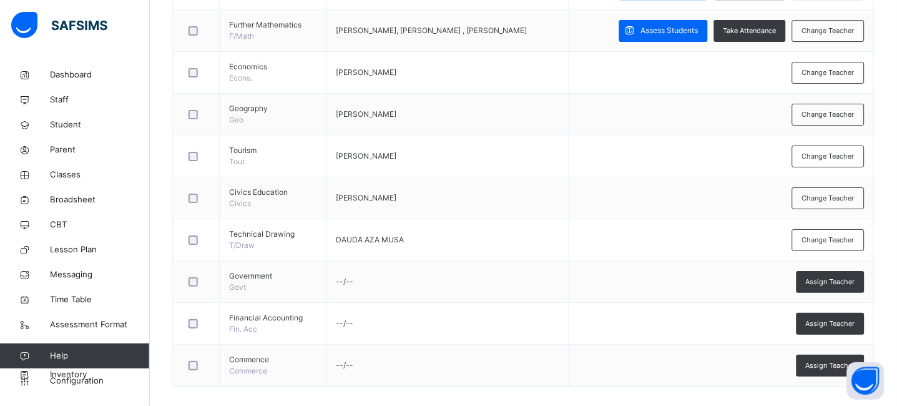
scroll to position [904, 0]
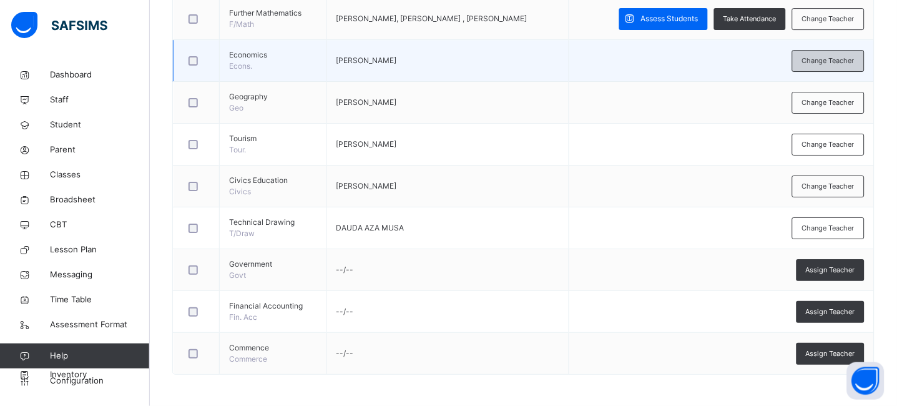
click at [832, 64] on span "Change Teacher" at bounding box center [828, 61] width 52 height 11
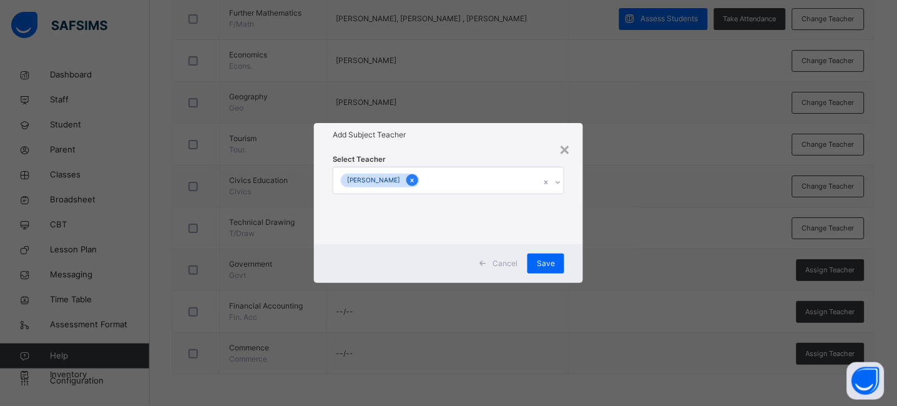
click at [410, 178] on icon at bounding box center [412, 180] width 7 height 9
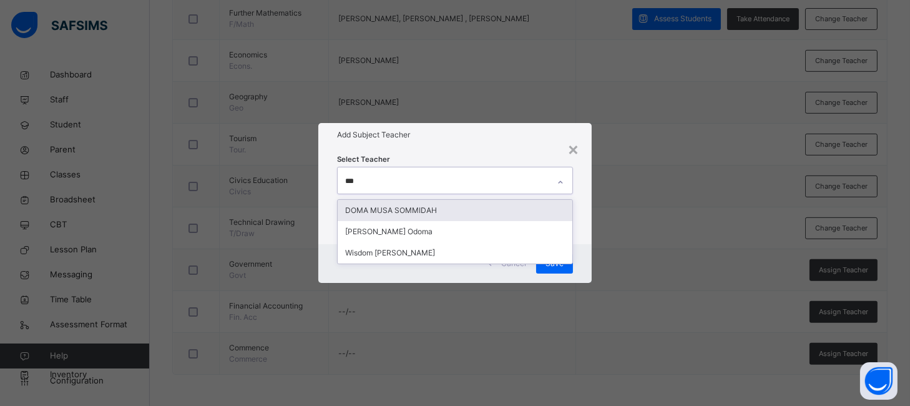
type input "****"
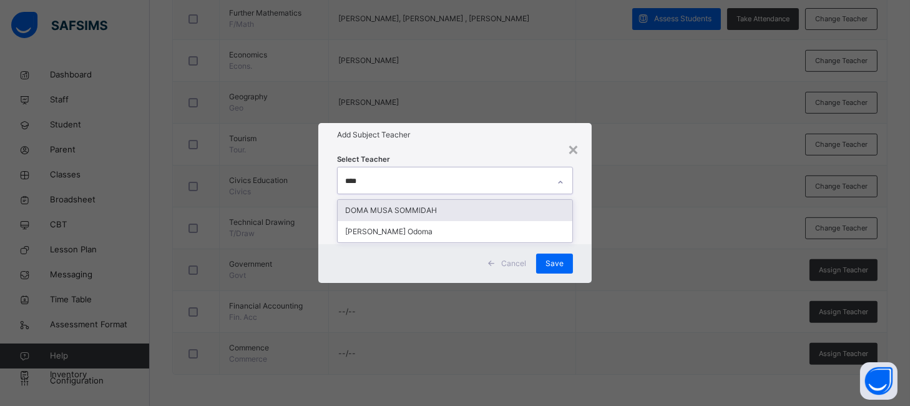
click at [413, 212] on div "DOMA MUSA SOMMIDAH" at bounding box center [455, 210] width 234 height 21
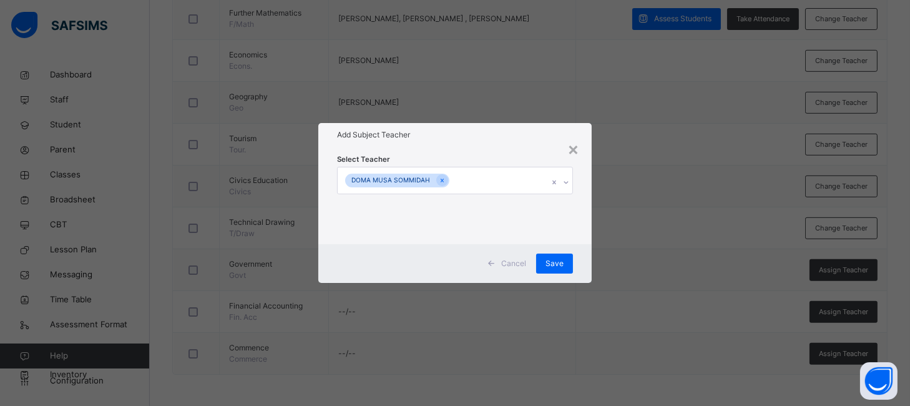
click at [476, 132] on h1 "Add Subject Teacher" at bounding box center [454, 134] width 235 height 11
click at [558, 262] on span "Save" at bounding box center [555, 263] width 18 height 11
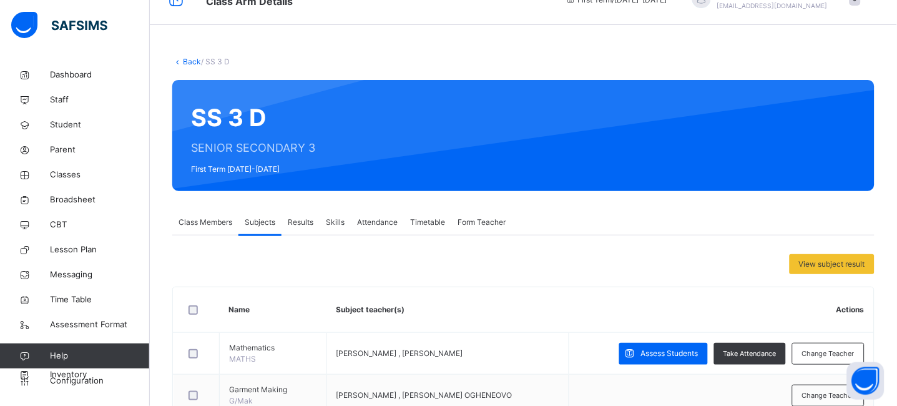
scroll to position [0, 0]
